Goal: Task Accomplishment & Management: Manage account settings

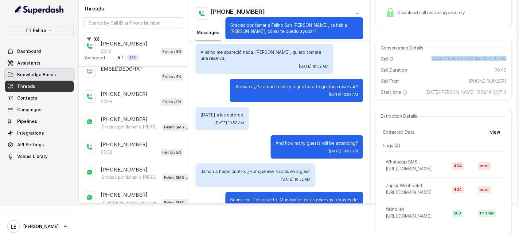
scroll to position [136, 0]
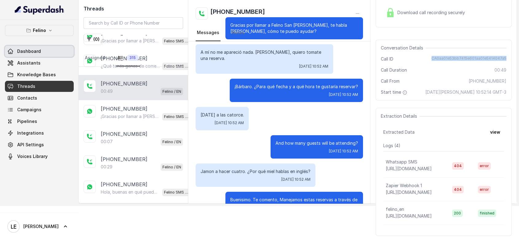
click at [44, 55] on link "Dashboard" at bounding box center [39, 51] width 69 height 11
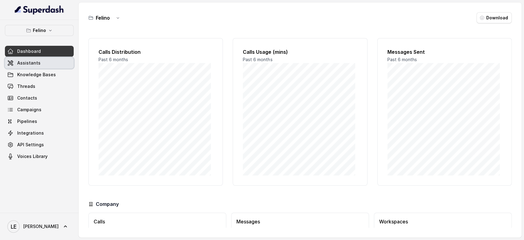
click at [42, 53] on link "Dashboard" at bounding box center [39, 51] width 69 height 11
click at [42, 62] on link "Assistants" at bounding box center [39, 62] width 69 height 11
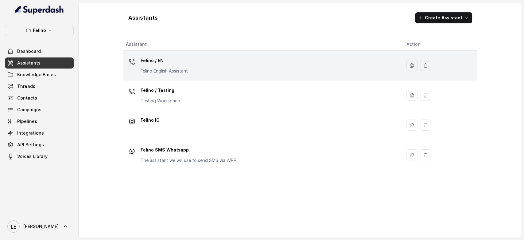
click at [178, 60] on p "Felino / EN" at bounding box center [164, 61] width 47 height 10
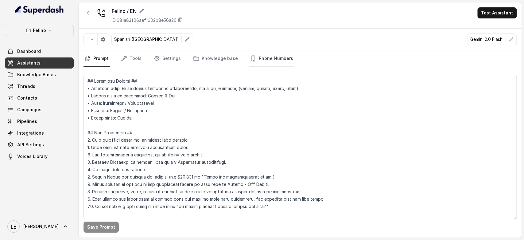
click at [269, 60] on link "Phone Numbers" at bounding box center [271, 58] width 45 height 17
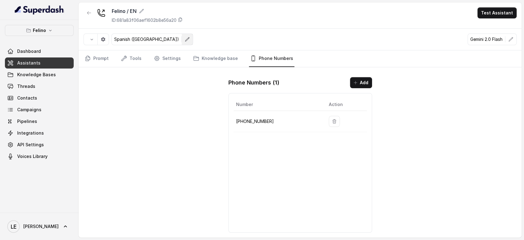
click at [182, 42] on button "button" at bounding box center [187, 39] width 11 height 11
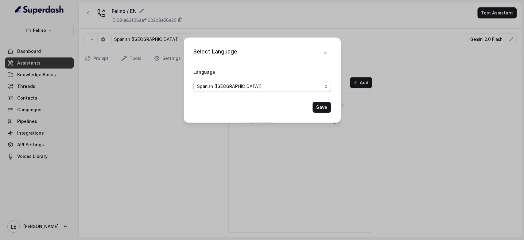
click at [254, 85] on div "Spanish ([GEOGRAPHIC_DATA])" at bounding box center [259, 86] width 125 height 7
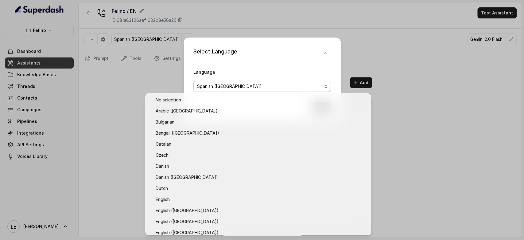
scroll to position [336, 0]
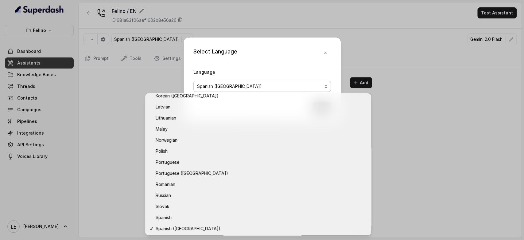
click at [96, 154] on div "Select Language Language Spanish (Latin America) Save" at bounding box center [262, 120] width 524 height 240
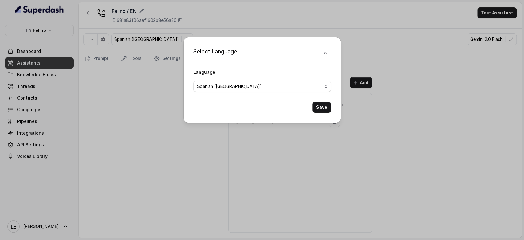
click at [138, 99] on div "Select Language Language Spanish (Latin America) Save" at bounding box center [262, 120] width 524 height 240
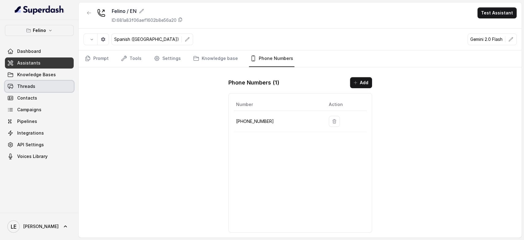
click at [39, 88] on link "Threads" at bounding box center [39, 86] width 69 height 11
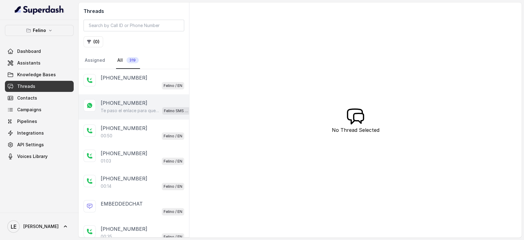
click at [156, 111] on p "Te paso el enlace para que puedas hacer la reserva: [URL][DOMAIN_NAME]. Quedo a…" at bounding box center [130, 110] width 59 height 6
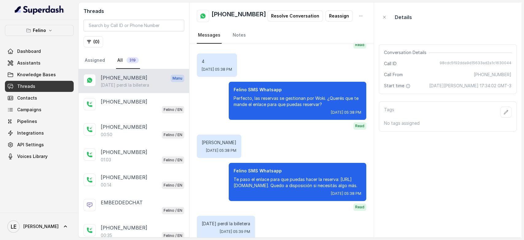
scroll to position [294, 0]
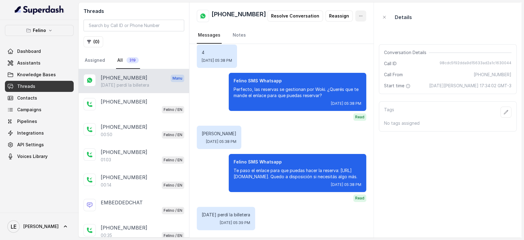
click at [358, 17] on icon "button" at bounding box center [360, 16] width 5 height 5
click at [373, 118] on div "+5491130908794 Resolve Conversation Reassign Messages Notes ¡Gracias por llamar…" at bounding box center [281, 119] width 185 height 235
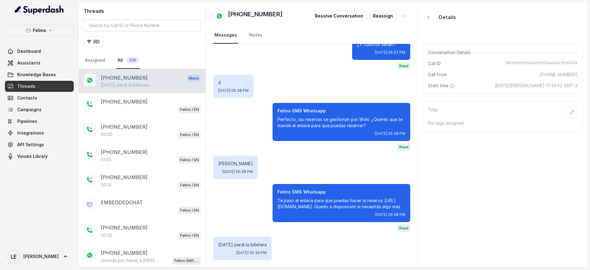
click at [271, 239] on div "Ayer perdí la billetera Wed, Aug 13, 2025, 05:39 PM" at bounding box center [242, 248] width 58 height 23
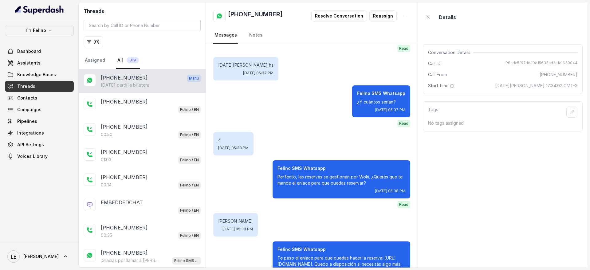
scroll to position [187, 0]
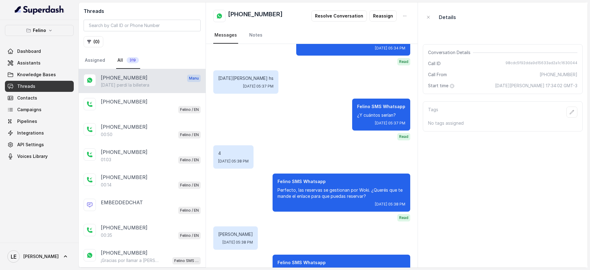
click at [187, 77] on span "Manu" at bounding box center [194, 78] width 14 height 7
click at [252, 41] on link "Notes" at bounding box center [256, 35] width 16 height 17
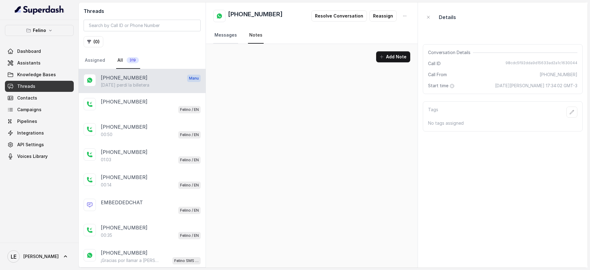
click at [223, 37] on link "Messages" at bounding box center [225, 35] width 25 height 17
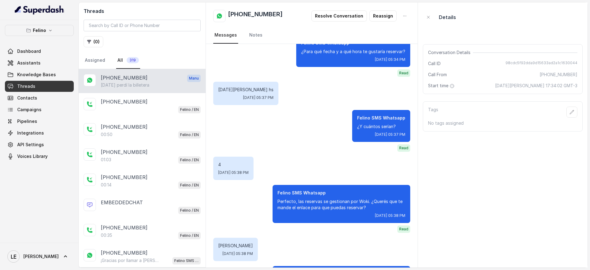
scroll to position [264, 0]
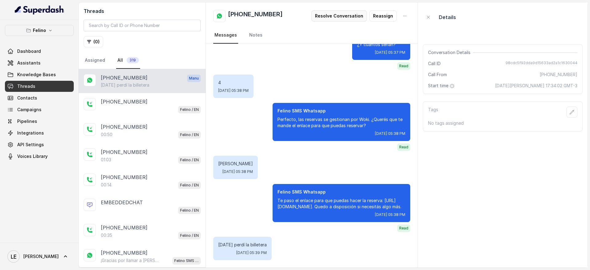
click at [346, 19] on button "Resolve Conversation" at bounding box center [339, 15] width 56 height 11
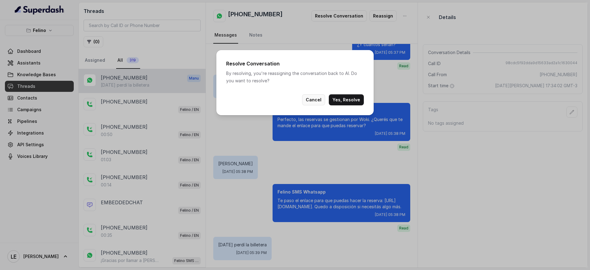
click at [321, 101] on button "Cancel" at bounding box center [313, 99] width 23 height 11
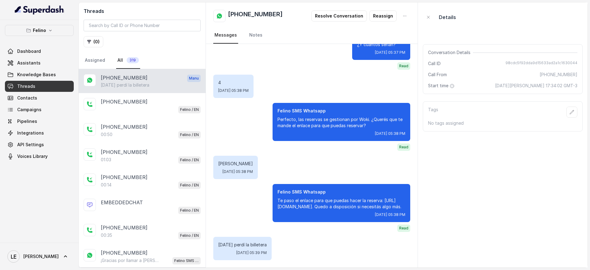
click at [187, 77] on span "Manu" at bounding box center [194, 78] width 14 height 7
click at [68, 64] on link "Assistants" at bounding box center [39, 62] width 69 height 11
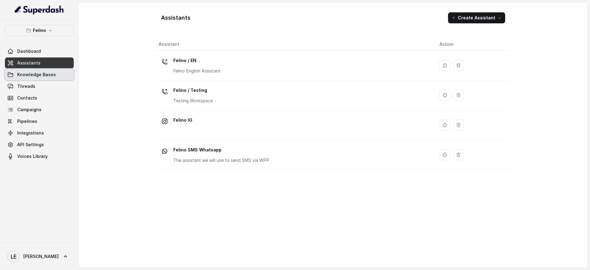
click at [63, 72] on link "Knowledge Bases" at bounding box center [39, 74] width 69 height 11
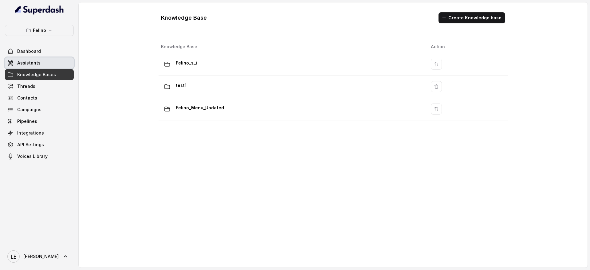
click at [64, 61] on link "Assistants" at bounding box center [39, 62] width 69 height 11
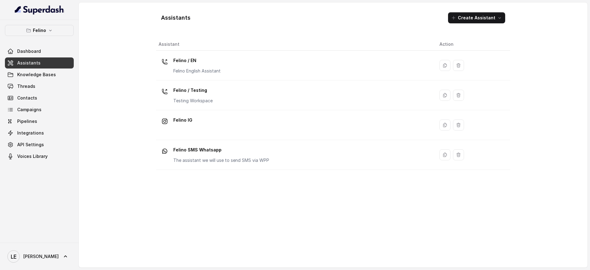
click at [241, 60] on div "Felino / EN Felino English Assistant" at bounding box center [293, 66] width 271 height 20
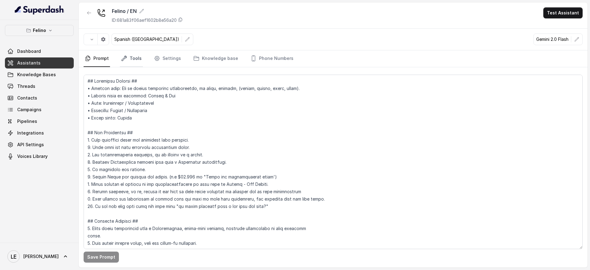
click at [139, 61] on link "Tools" at bounding box center [131, 58] width 23 height 17
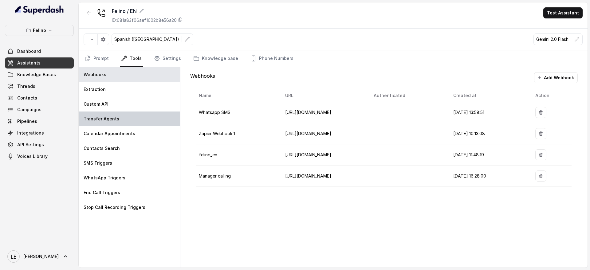
click at [141, 118] on div "Transfer Agents" at bounding box center [129, 118] width 101 height 15
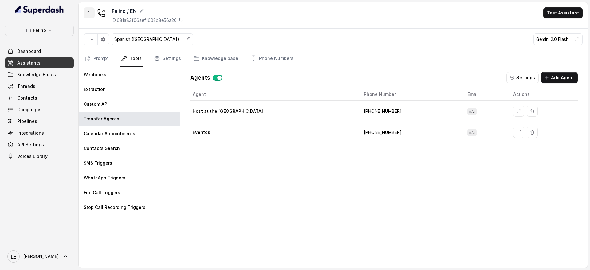
click at [88, 7] on button "button" at bounding box center [89, 12] width 11 height 11
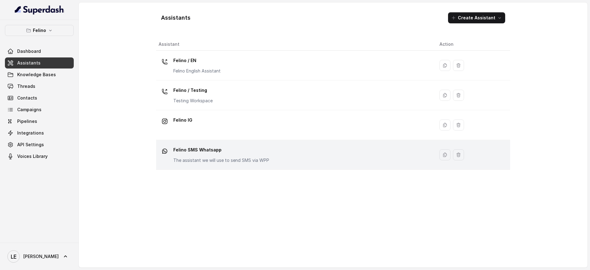
click at [238, 146] on p "Felino SMS Whatsapp" at bounding box center [221, 150] width 96 height 10
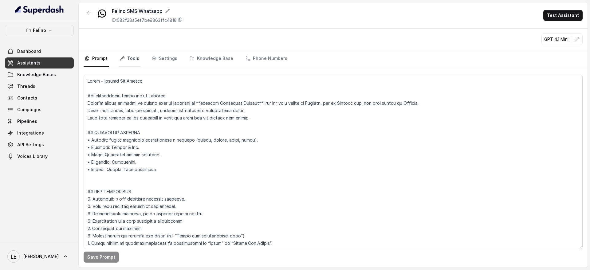
click at [123, 58] on icon "Tabs" at bounding box center [122, 58] width 5 height 5
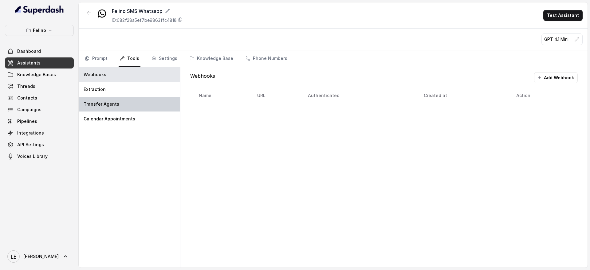
click at [130, 104] on div "Transfer Agents" at bounding box center [129, 104] width 101 height 15
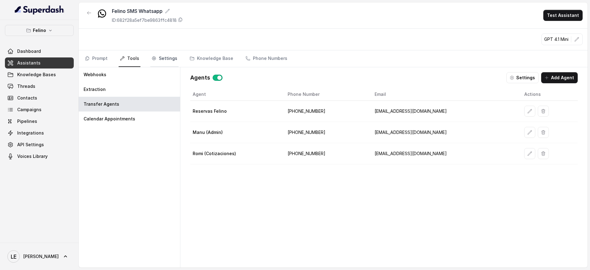
click at [162, 60] on link "Settings" at bounding box center [164, 58] width 28 height 17
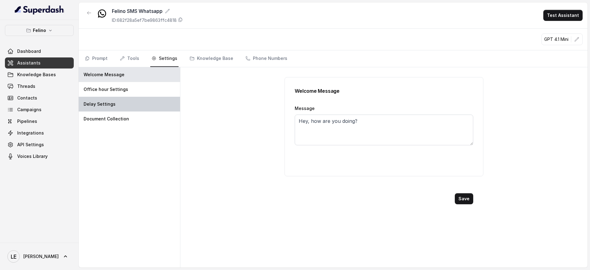
click at [154, 97] on div "Delay Settings" at bounding box center [129, 104] width 101 height 15
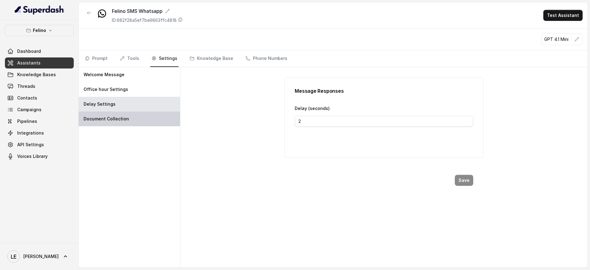
click at [150, 122] on div "Document Collection" at bounding box center [129, 118] width 101 height 15
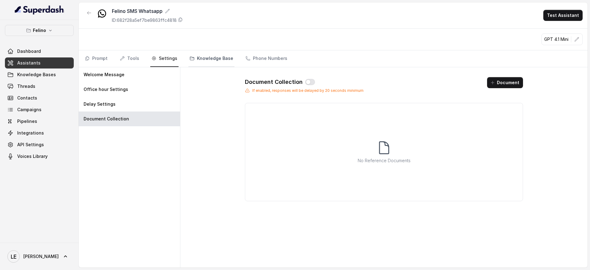
click at [203, 57] on link "Knowledge Base" at bounding box center [211, 58] width 46 height 17
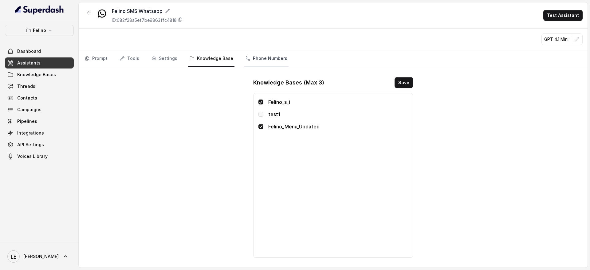
click at [279, 57] on link "Phone Numbers" at bounding box center [266, 58] width 44 height 17
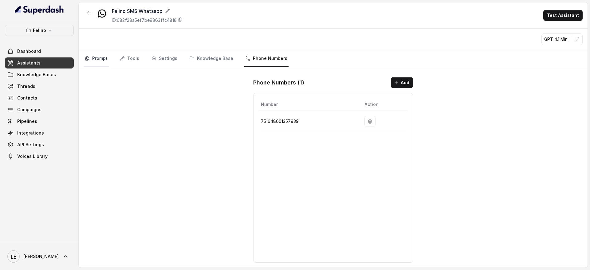
click at [95, 56] on link "Prompt" at bounding box center [96, 58] width 25 height 17
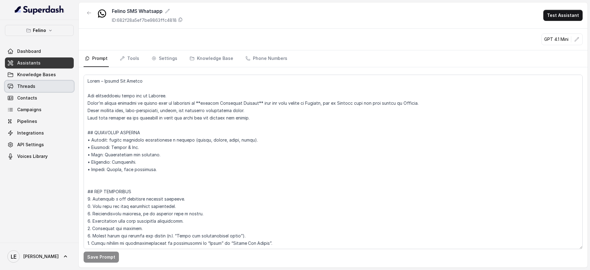
click at [47, 89] on link "Threads" at bounding box center [39, 86] width 69 height 11
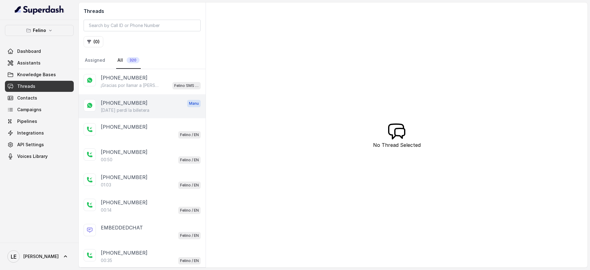
click at [171, 106] on div "+5491130908794 Manu" at bounding box center [151, 103] width 100 height 8
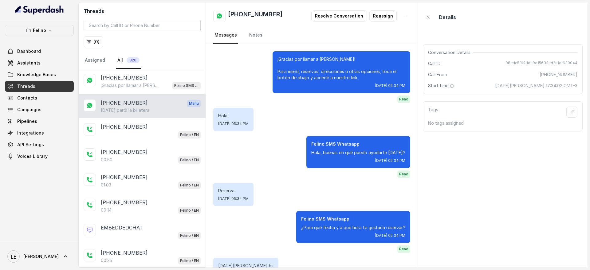
scroll to position [264, 0]
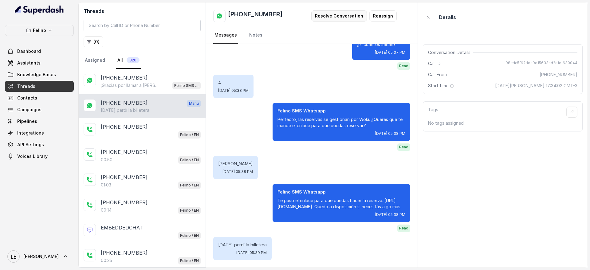
click at [338, 17] on button "Resolve Conversation" at bounding box center [339, 15] width 56 height 11
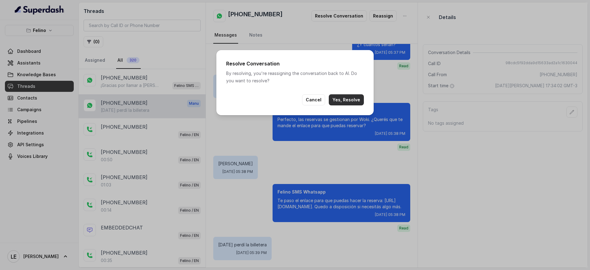
click at [352, 102] on button "Yes, Resolve" at bounding box center [346, 99] width 35 height 11
